Goal: Task Accomplishment & Management: Use online tool/utility

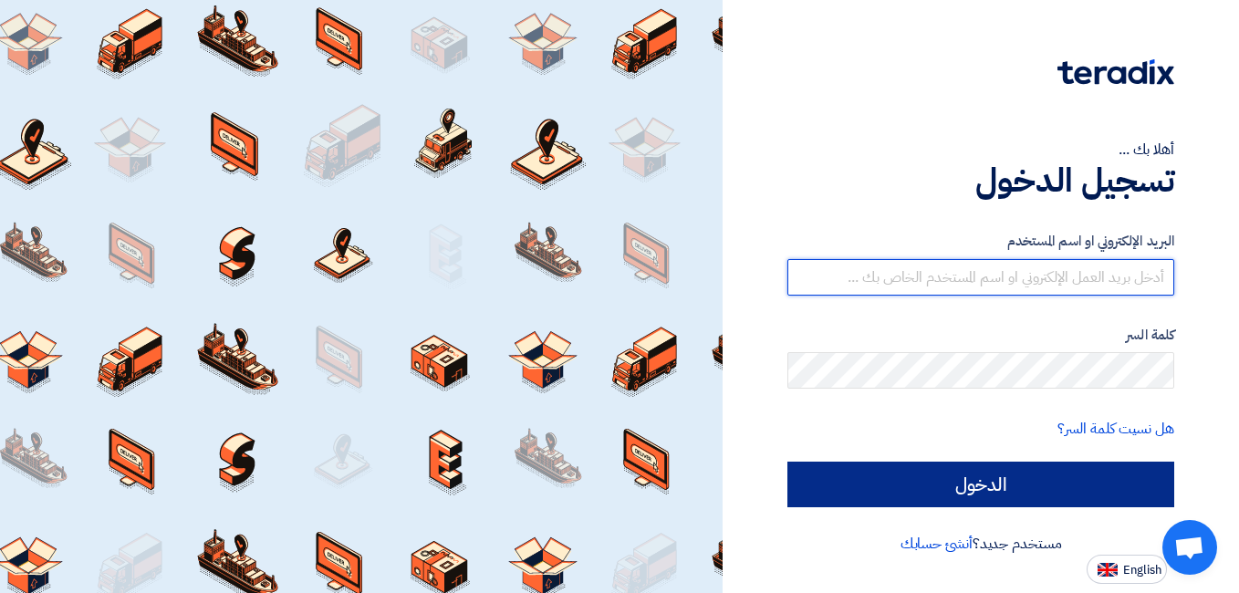
type input "[DOMAIN_NAME][EMAIL_ADDRESS][DOMAIN_NAME]"
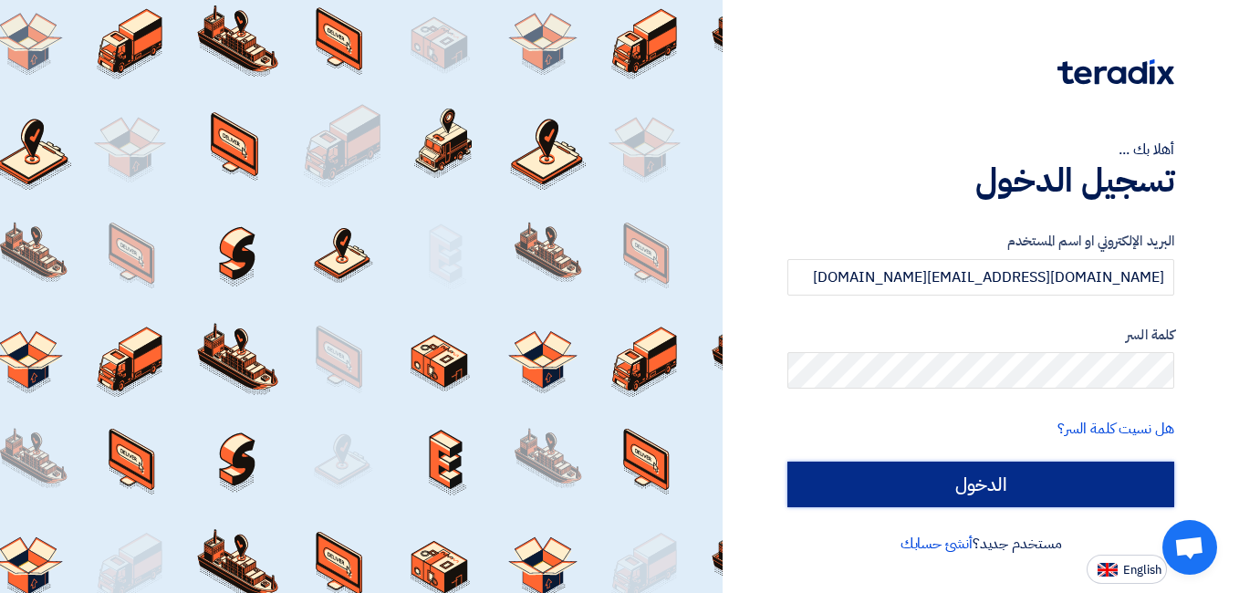
click at [1034, 490] on input "الدخول" at bounding box center [980, 485] width 387 height 46
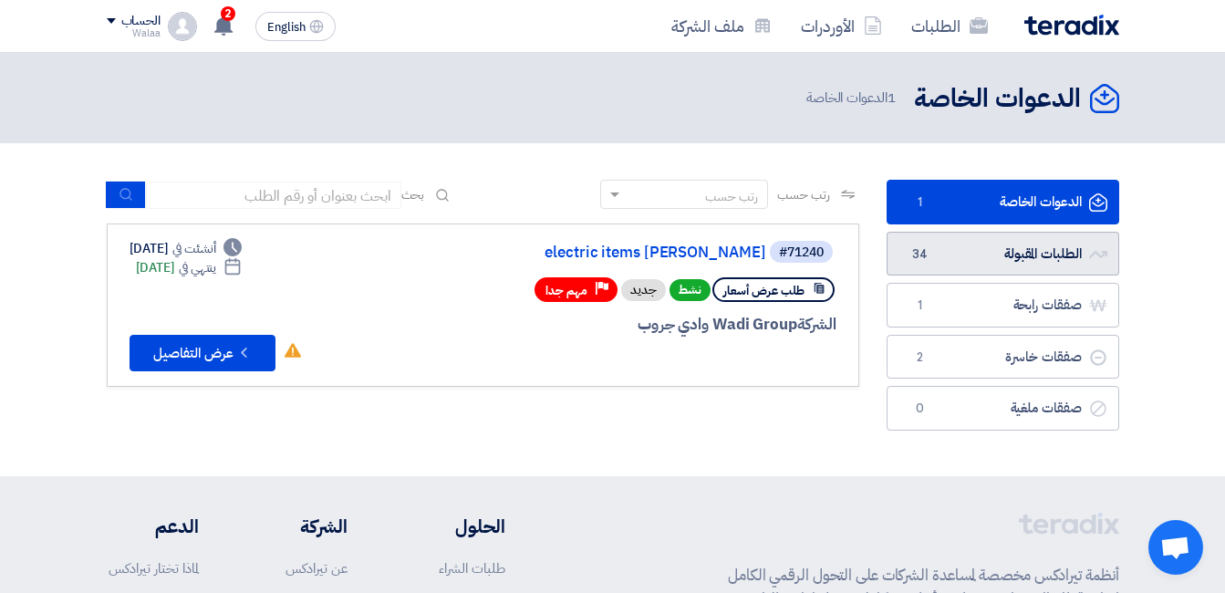
click at [1050, 256] on link "الطلبات المقبولة الطلبات المقبولة 34" at bounding box center [1003, 254] width 233 height 45
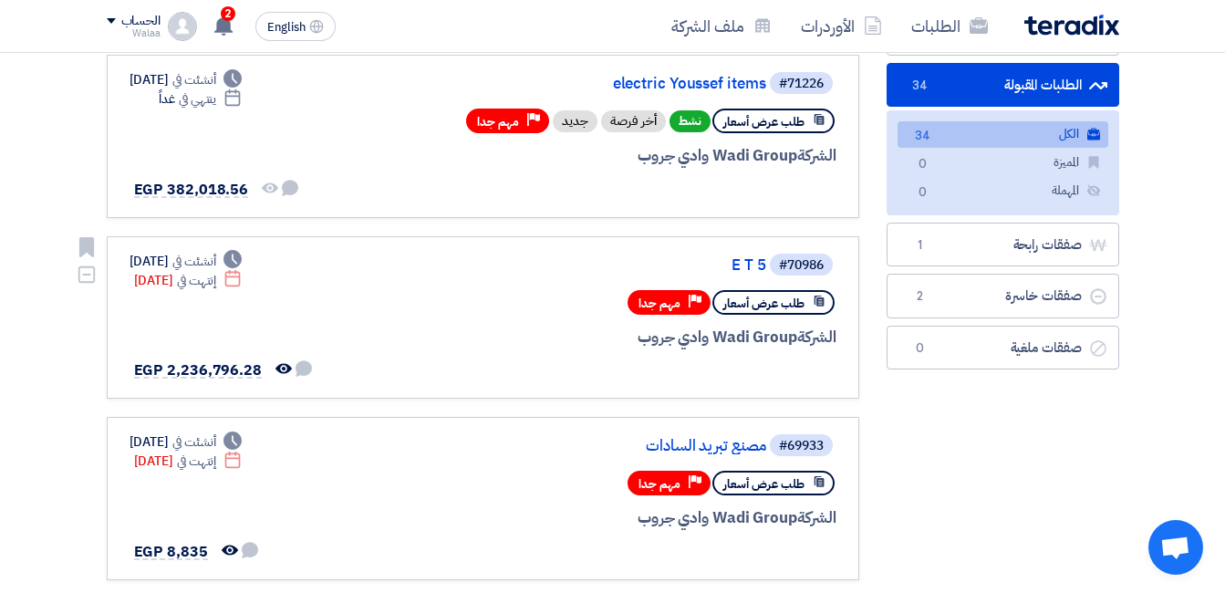
scroll to position [182, 0]
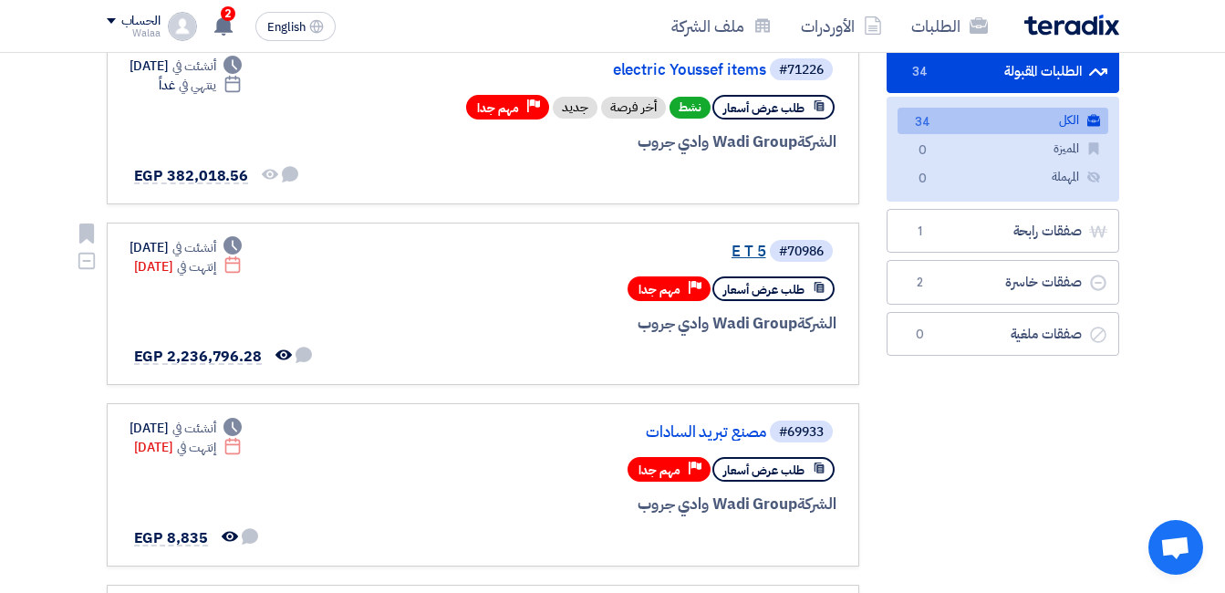
click at [741, 253] on link "E T 5" at bounding box center [583, 252] width 365 height 16
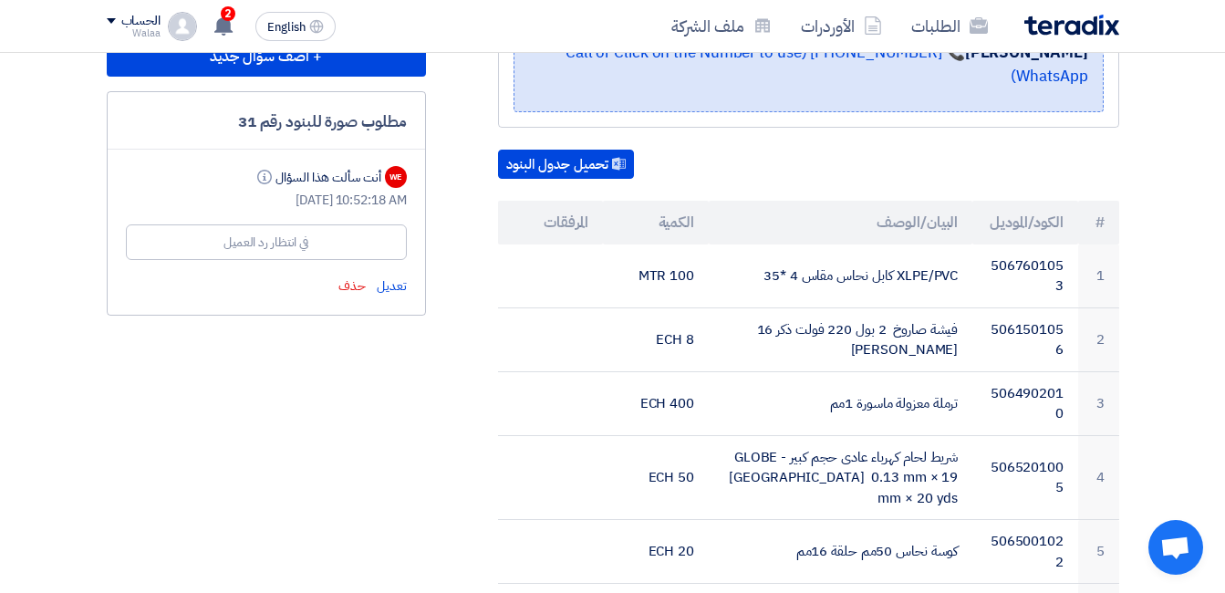
scroll to position [456, 0]
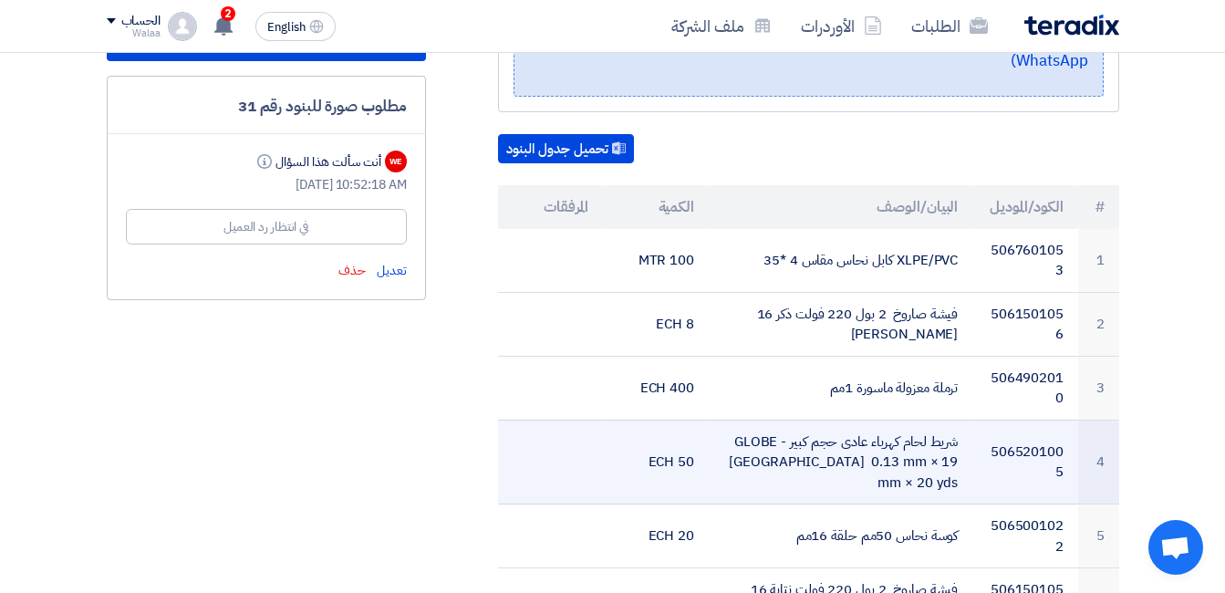
click at [855, 434] on td "شريط لحام كهرباء عادى حجم كبير GLOBE -[GEOGRAPHIC_DATA] 0.13 mm × 19 mm × 20 yds" at bounding box center [841, 462] width 264 height 85
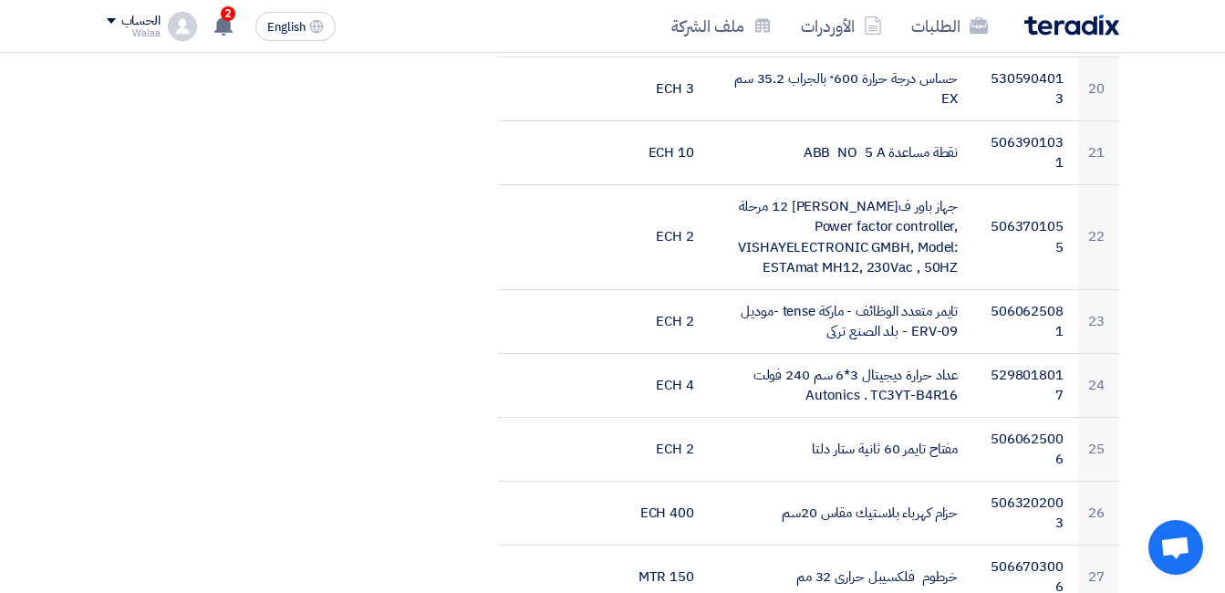
scroll to position [0, 0]
